Goal: Task Accomplishment & Management: Use online tool/utility

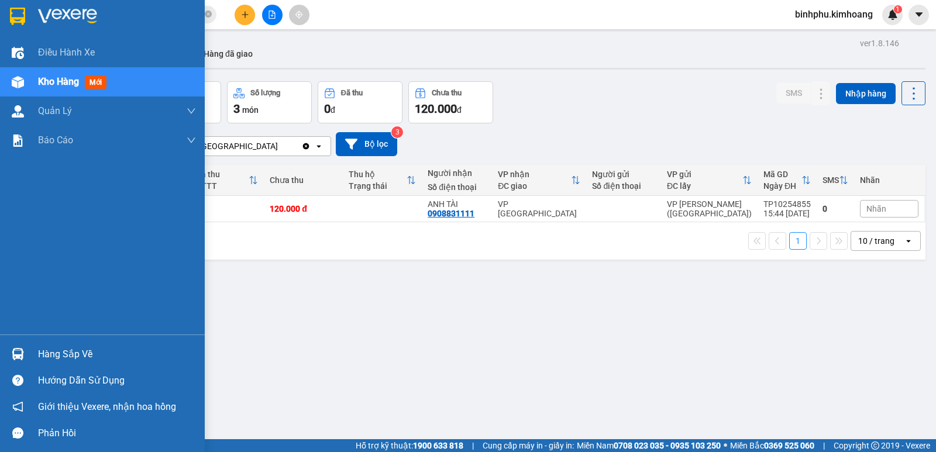
click at [6, 346] on div "Hàng sắp về" at bounding box center [102, 354] width 205 height 26
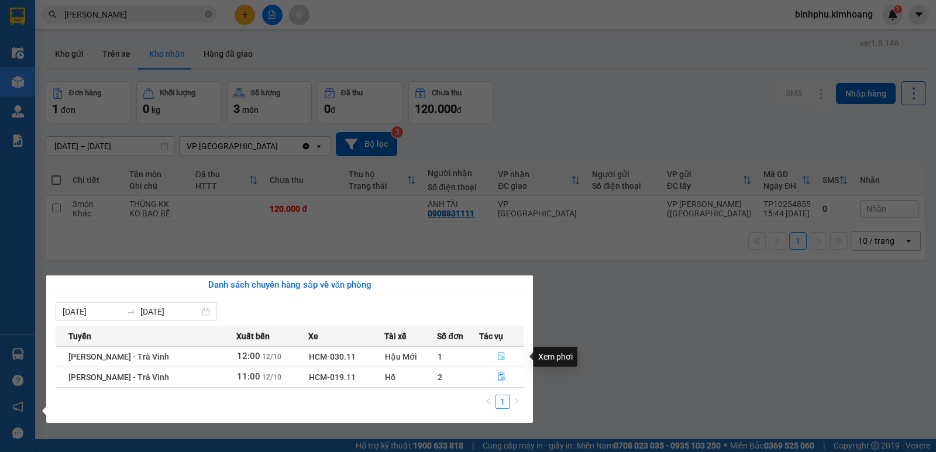
click at [496, 350] on button "button" at bounding box center [501, 357] width 43 height 19
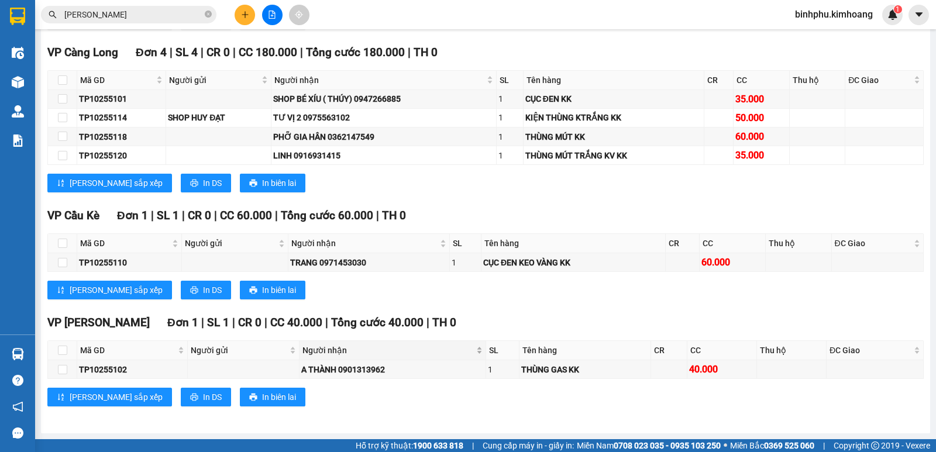
scroll to position [827, 0]
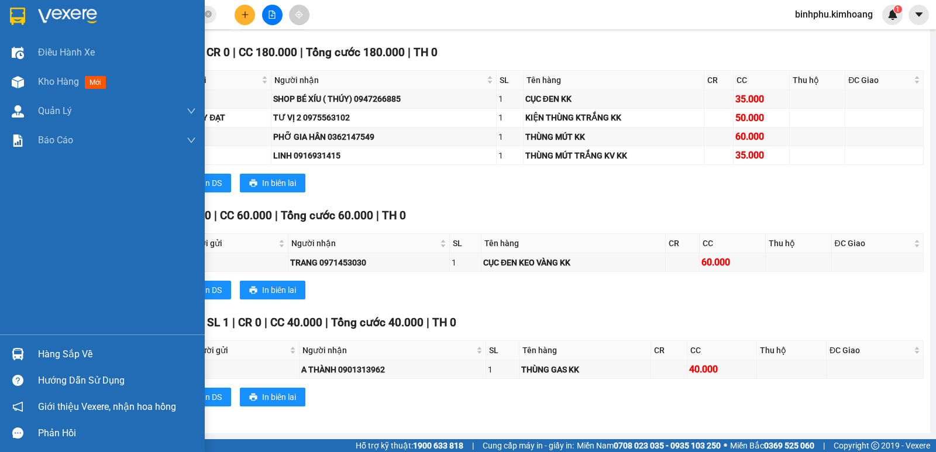
drag, startPoint x: 20, startPoint y: 351, endPoint x: 109, endPoint y: 351, distance: 89.0
click at [20, 352] on img at bounding box center [18, 354] width 12 height 12
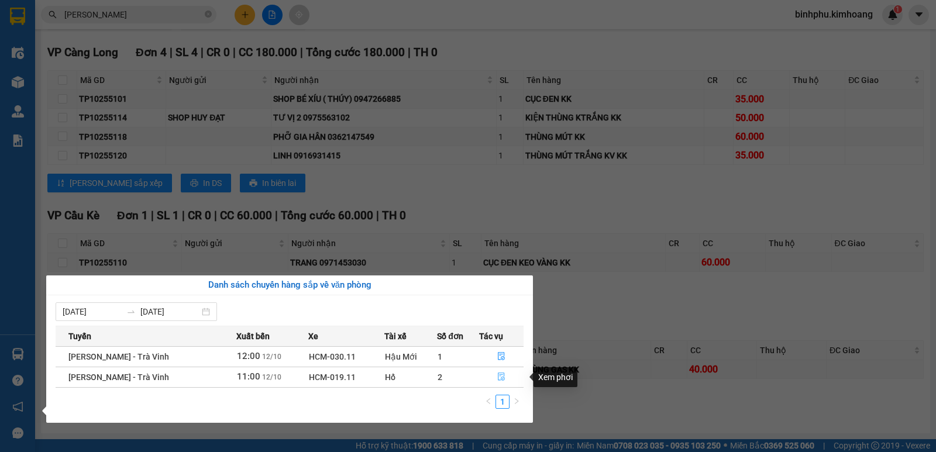
click at [507, 379] on button "button" at bounding box center [501, 377] width 43 height 19
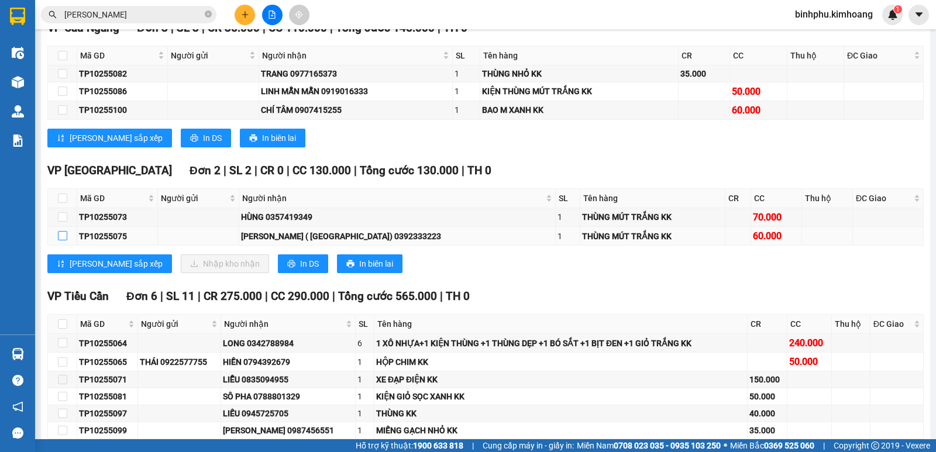
click at [64, 241] on label at bounding box center [62, 236] width 9 height 13
click at [61, 241] on input "checkbox" at bounding box center [62, 235] width 9 height 9
checkbox input "true"
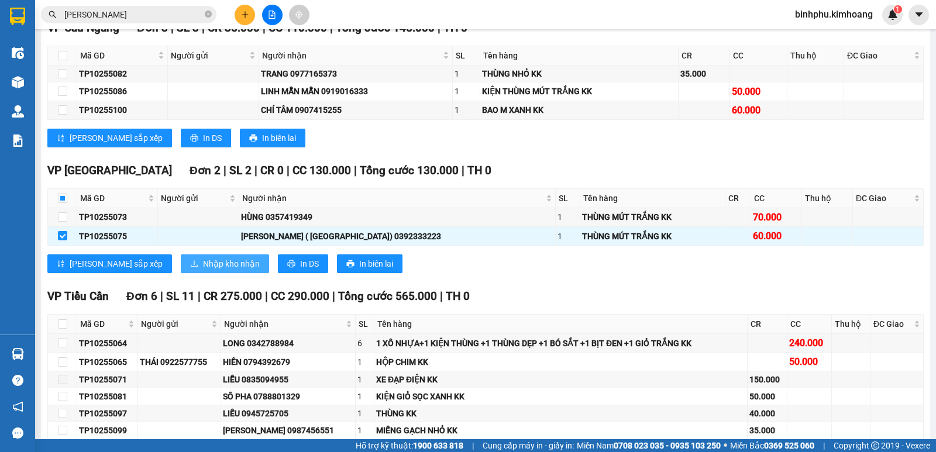
click at [208, 265] on button "Nhập kho nhận" at bounding box center [225, 264] width 88 height 19
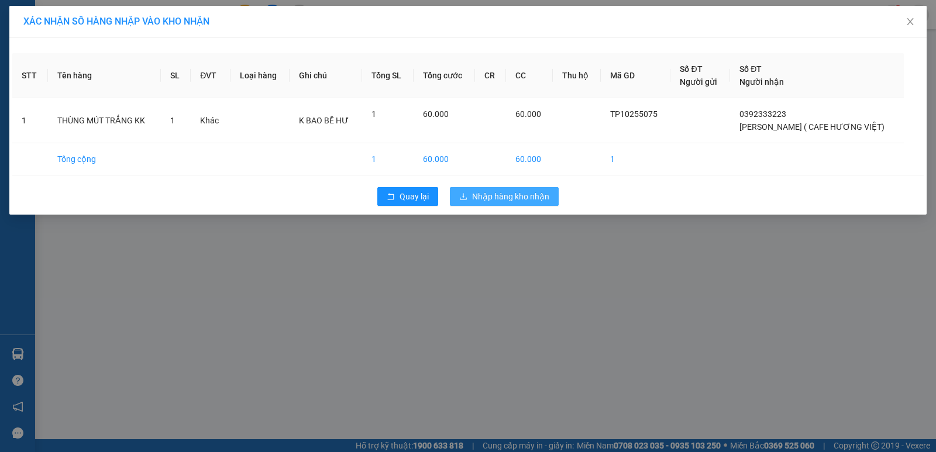
click at [468, 188] on button "Nhập hàng kho nhận" at bounding box center [504, 196] width 109 height 19
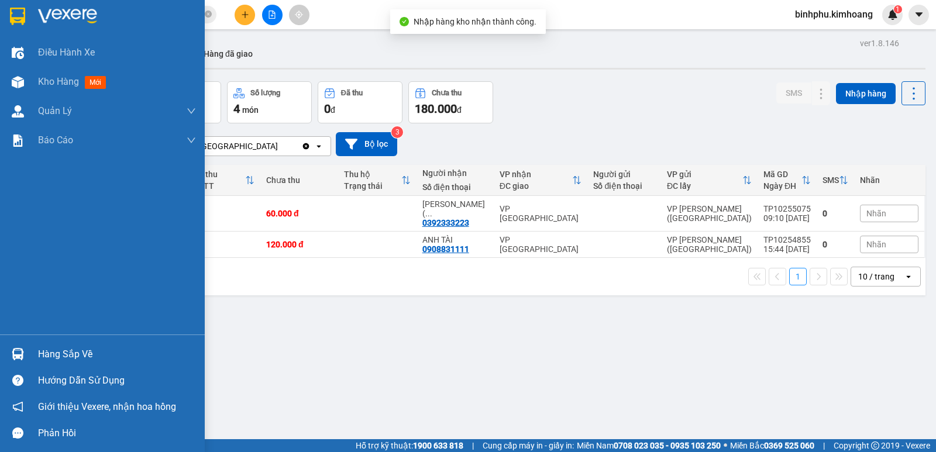
click at [29, 347] on div "Hàng sắp về" at bounding box center [102, 354] width 205 height 26
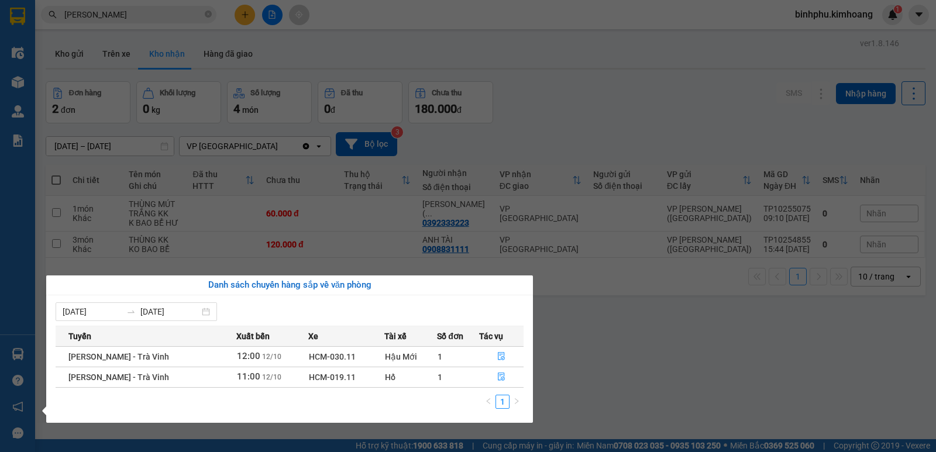
click at [32, 283] on div "Điều hành xe Kho hàng mới Quản [PERSON_NAME] lý chuyến Quản lý khách hàng mới B…" at bounding box center [17, 226] width 35 height 452
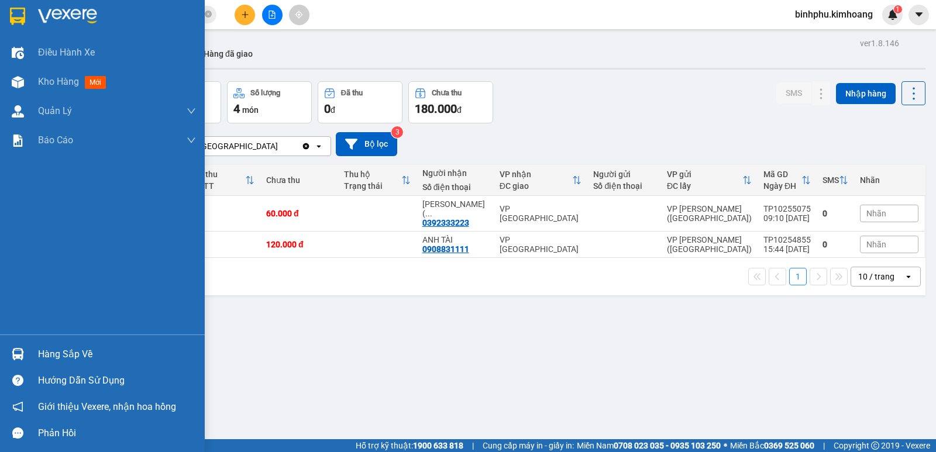
click at [46, 355] on div "Hàng sắp về" at bounding box center [117, 355] width 158 height 18
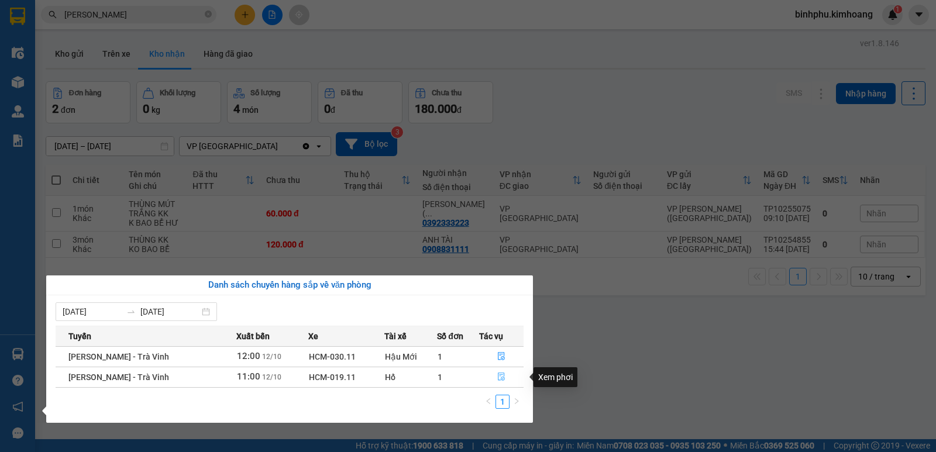
click at [495, 376] on button "button" at bounding box center [501, 377] width 43 height 19
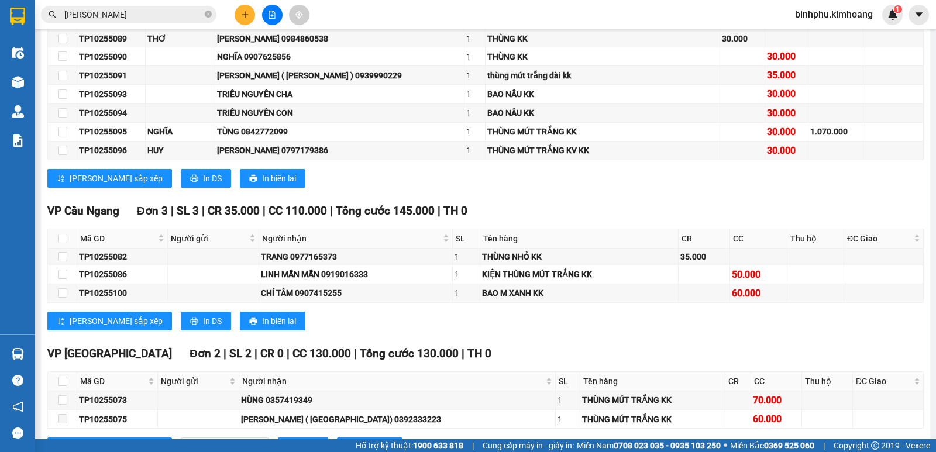
scroll to position [702, 0]
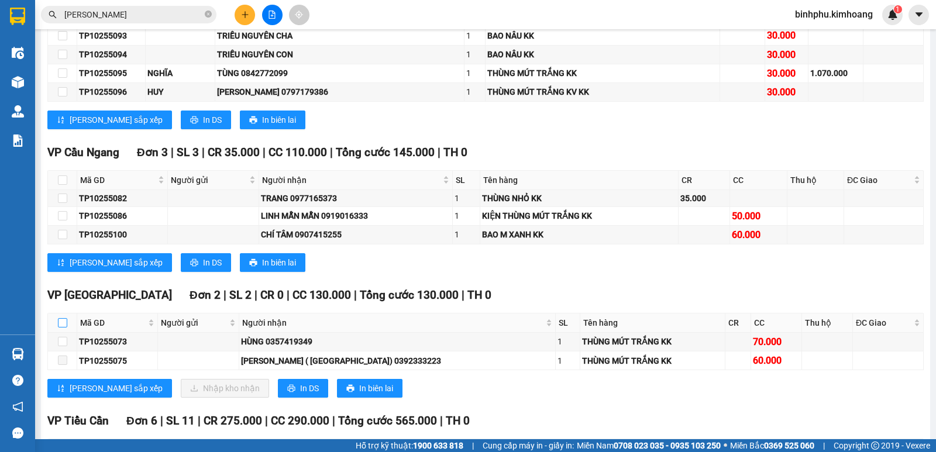
click at [63, 328] on input "checkbox" at bounding box center [62, 322] width 9 height 9
checkbox input "true"
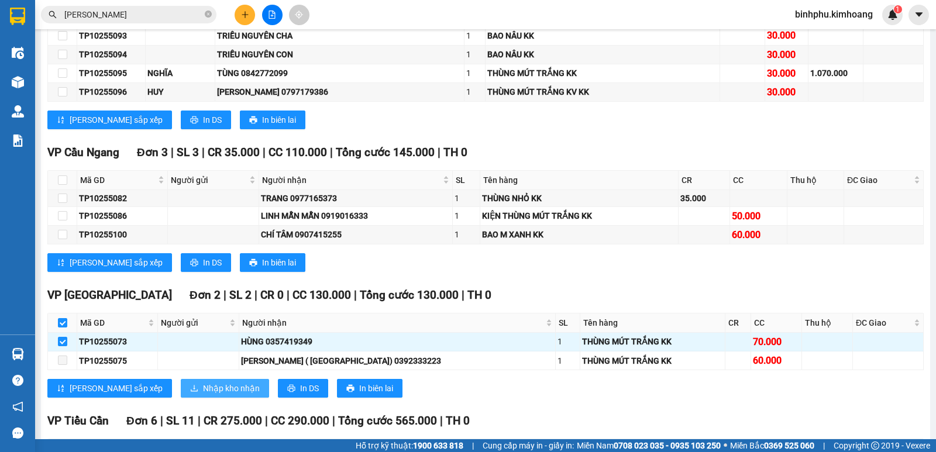
click at [181, 398] on button "Nhập kho nhận" at bounding box center [225, 388] width 88 height 19
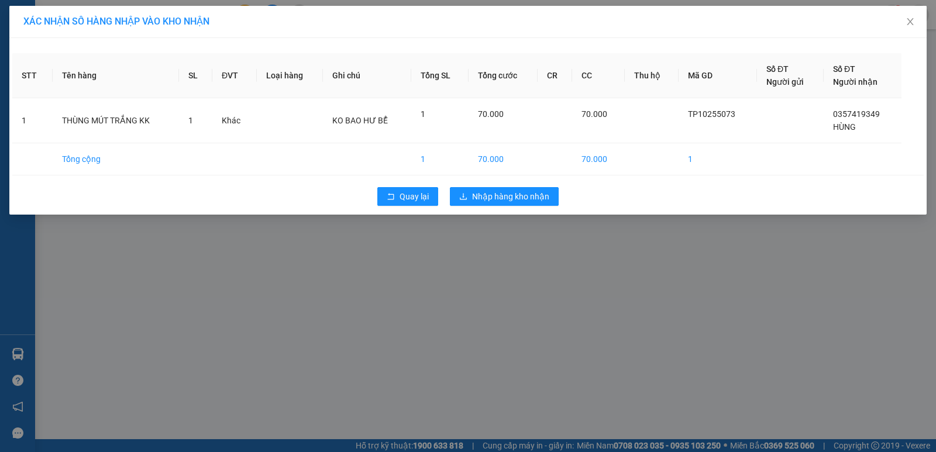
click at [495, 181] on div "STT Tên hàng SL ĐVT Loại hàng Ghi chú Tổng SL Tổng cước CR CC Thu hộ Mã GD Số Đ…" at bounding box center [468, 126] width 918 height 177
click at [495, 191] on span "Nhập hàng kho nhận" at bounding box center [510, 196] width 77 height 13
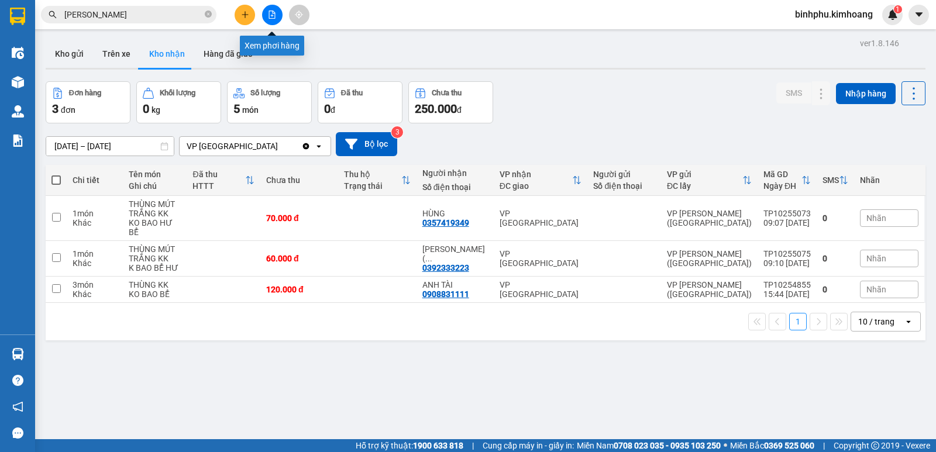
click at [269, 10] on button at bounding box center [272, 15] width 20 height 20
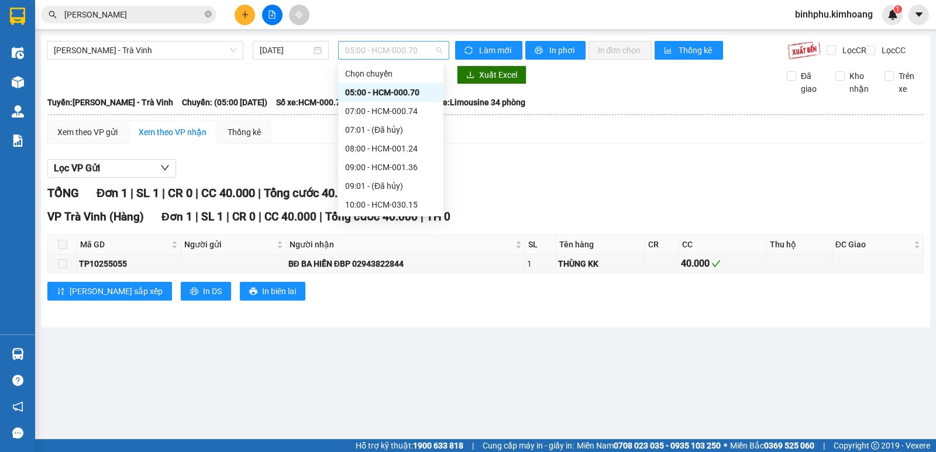
click at [423, 48] on span "05:00 - HCM-000.70" at bounding box center [393, 51] width 97 height 18
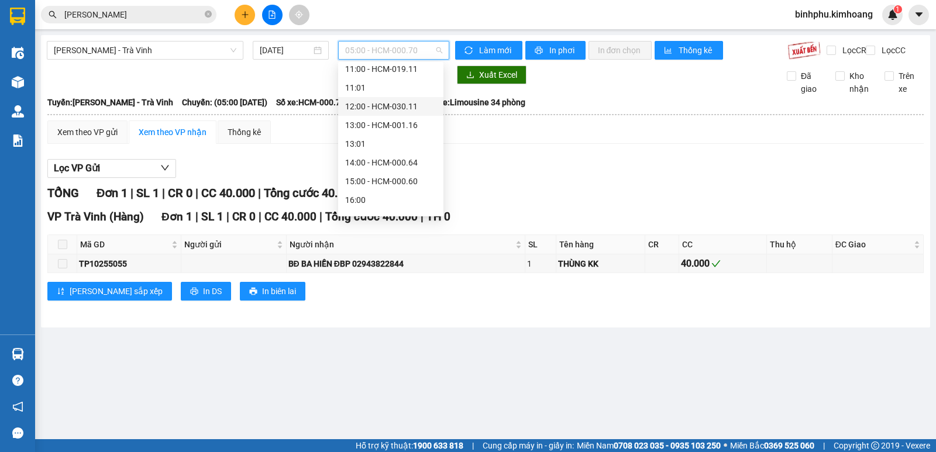
scroll to position [176, 0]
click at [393, 97] on div "13:00 - HCM-001.16" at bounding box center [390, 104] width 105 height 19
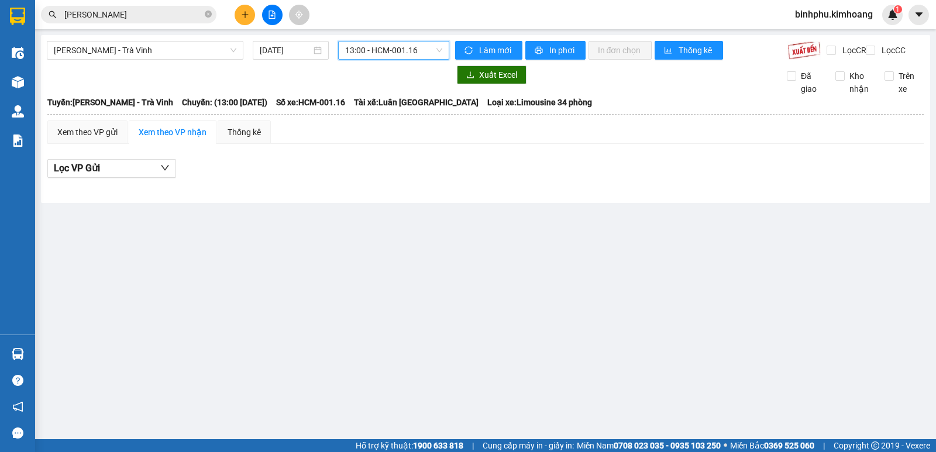
click at [418, 50] on span "13:00 - HCM-001.16" at bounding box center [393, 51] width 97 height 18
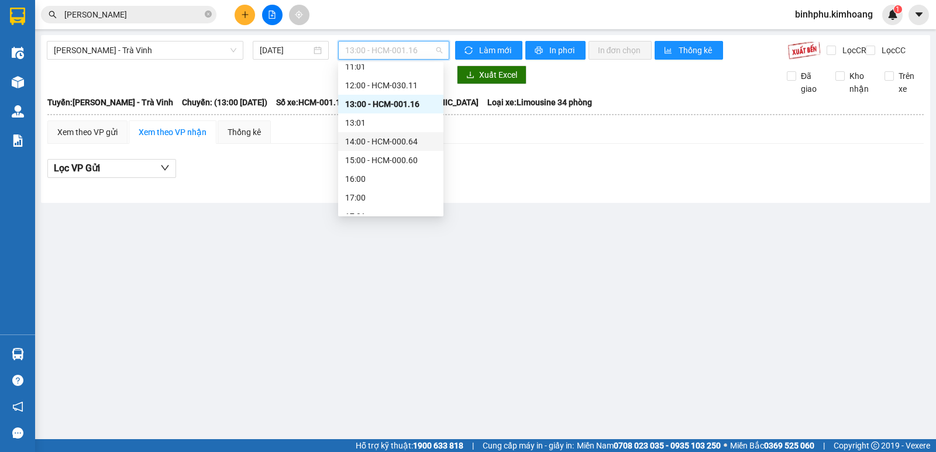
click at [406, 143] on div "14:00 - HCM-000.64" at bounding box center [390, 141] width 91 height 13
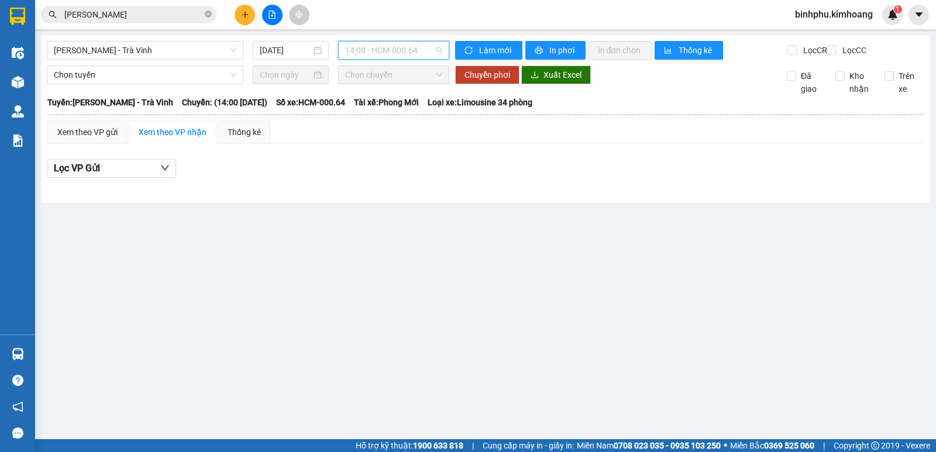
click at [427, 51] on span "14:00 - HCM-000.64" at bounding box center [393, 51] width 97 height 18
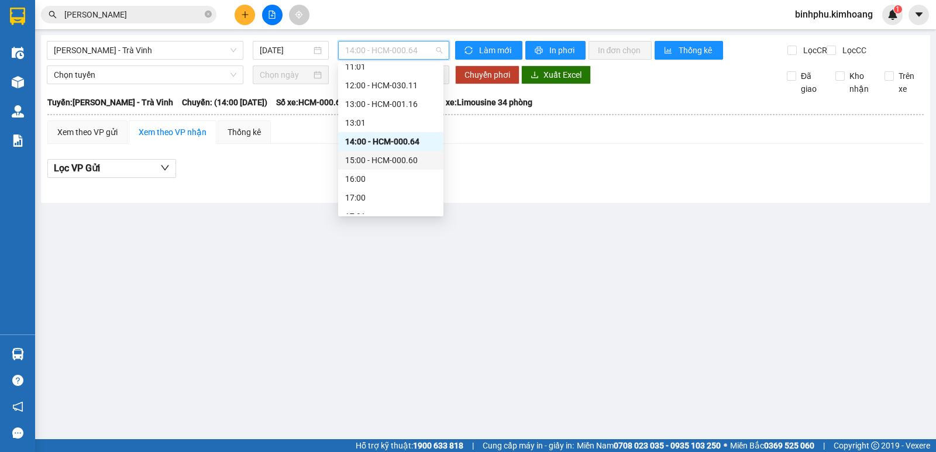
click at [397, 165] on div "15:00 - HCM-000.60" at bounding box center [390, 160] width 91 height 13
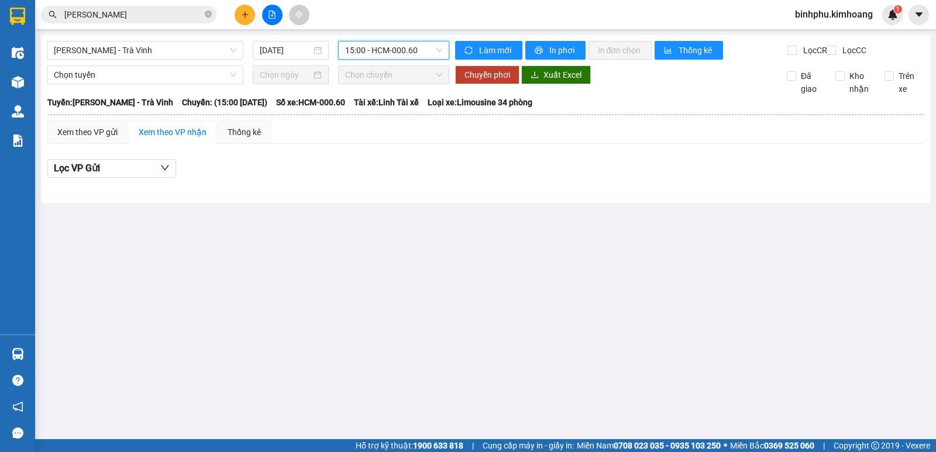
click at [428, 53] on span "15:00 - HCM-000.60" at bounding box center [393, 51] width 97 height 18
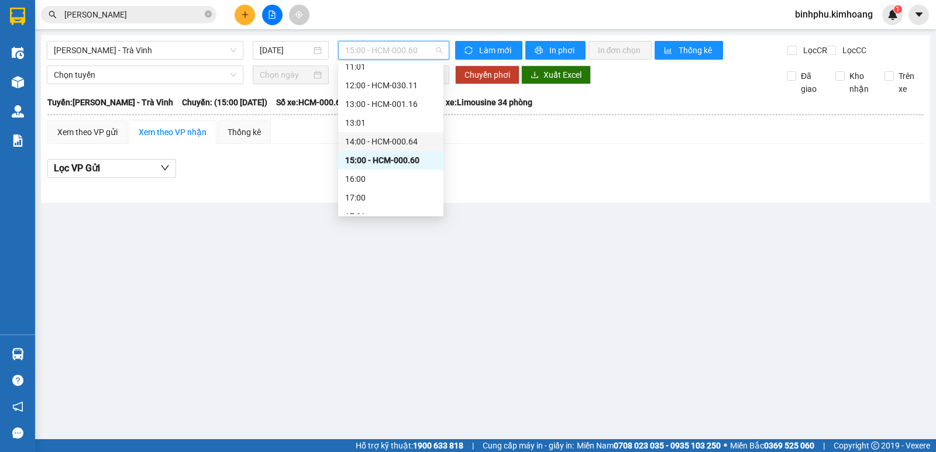
scroll to position [225, 0]
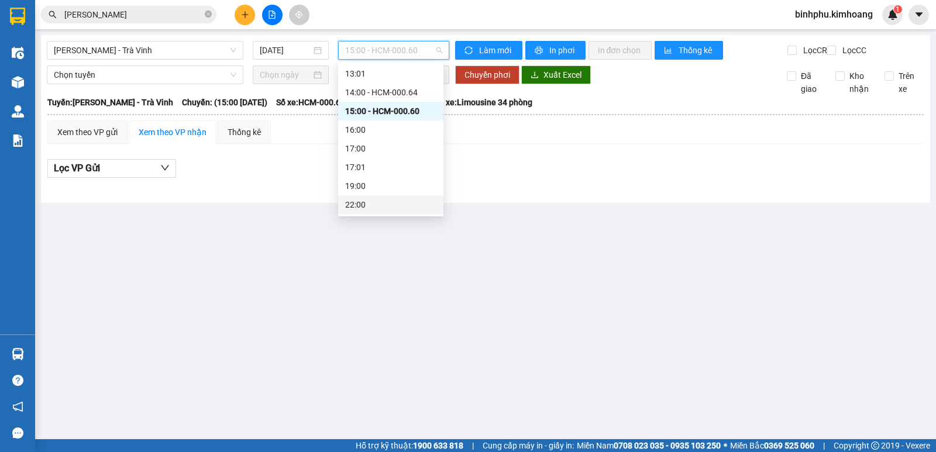
click at [305, 240] on main "[PERSON_NAME] - Trà Vinh [DATE] 15:00 - HCM-000.60 Làm mới In phơi In đơn chọn …" at bounding box center [468, 220] width 936 height 440
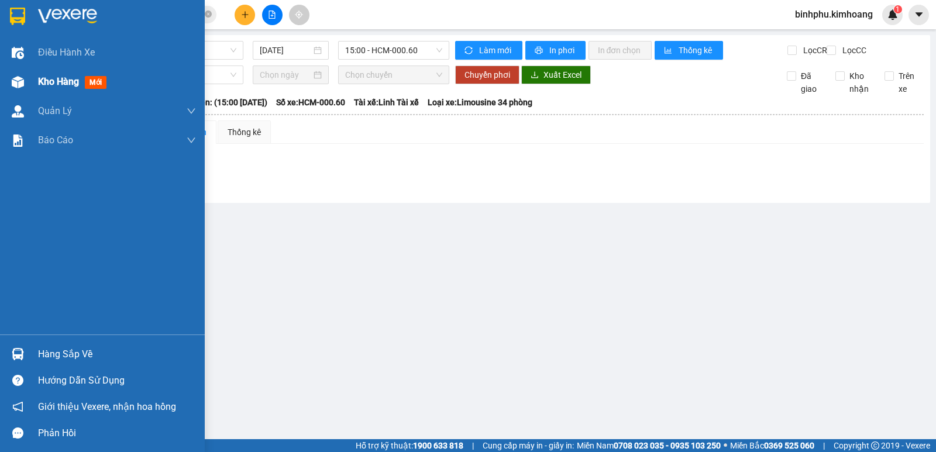
click at [28, 90] on div at bounding box center [18, 82] width 20 height 20
